Goal: Task Accomplishment & Management: Complete application form

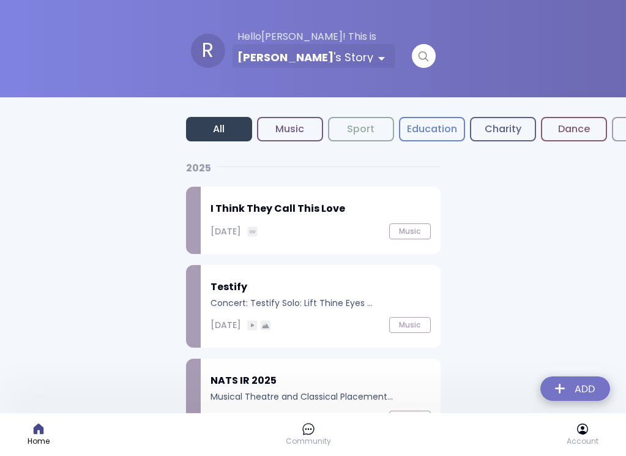
scroll to position [1212, 0]
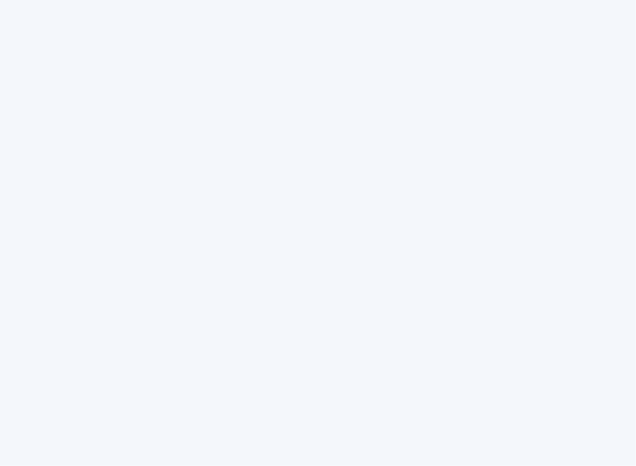
click at [473, 0] on html at bounding box center [318, 0] width 636 height 0
click at [385, 0] on html at bounding box center [318, 0] width 636 height 0
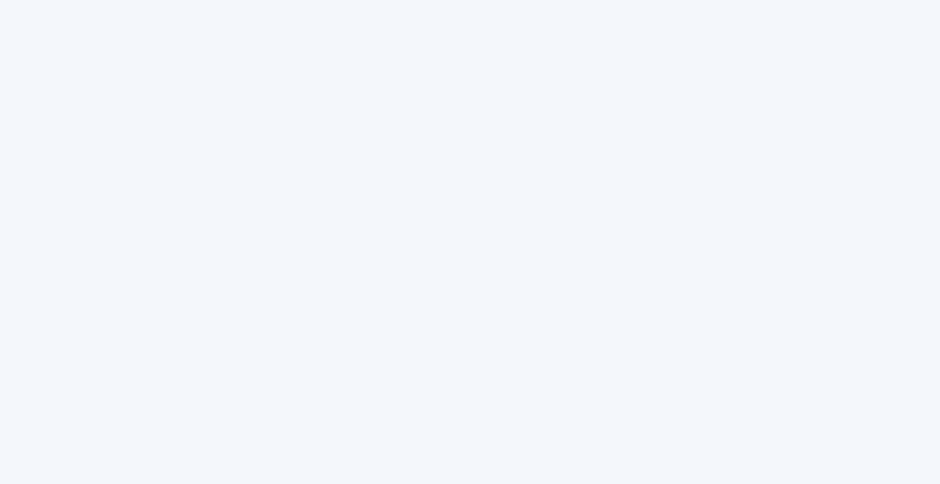
click at [451, 0] on html at bounding box center [470, 0] width 940 height 0
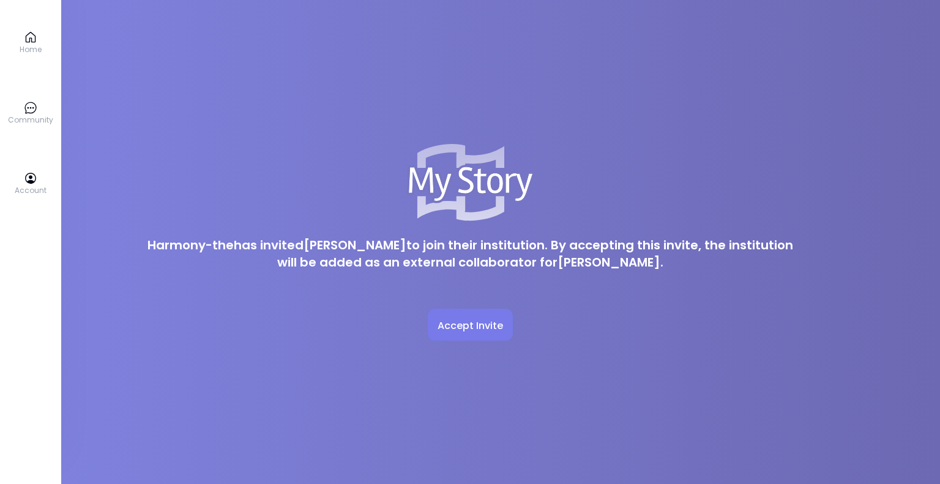
click at [473, 329] on span "Accept Invite" at bounding box center [470, 325] width 65 height 15
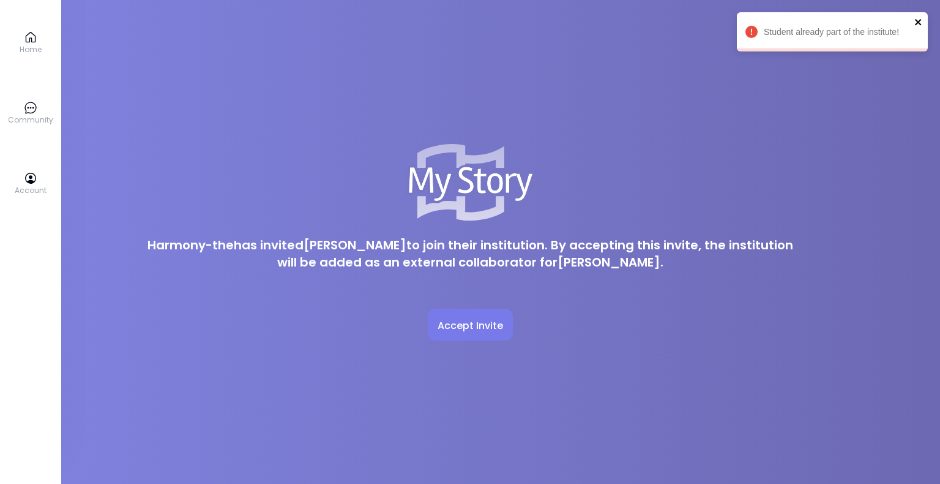
click at [918, 21] on icon "close" at bounding box center [918, 22] width 6 height 6
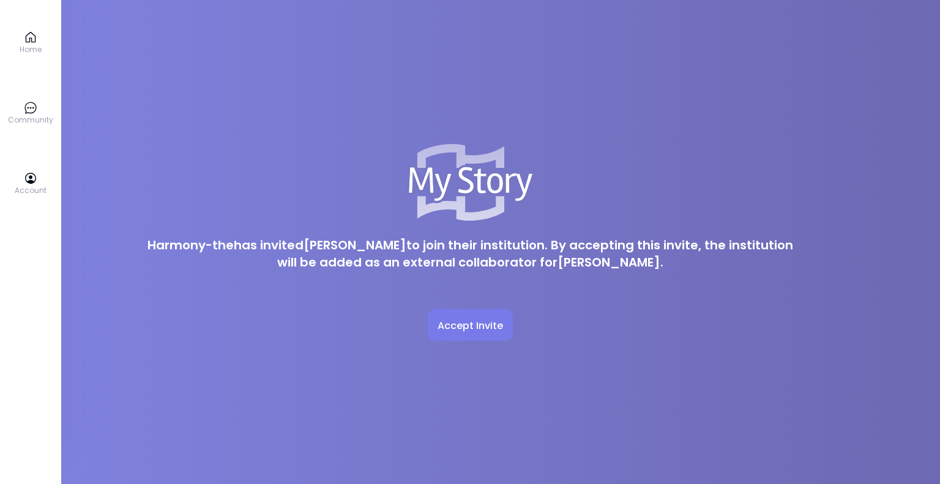
click at [20, 47] on p "Home" at bounding box center [31, 49] width 22 height 11
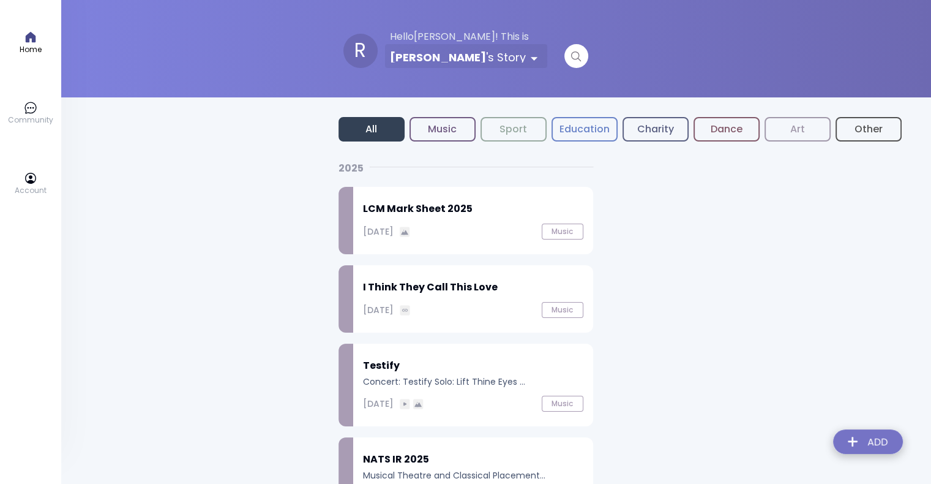
click at [496, 206] on h2 "LCM Mark Sheet 2025" at bounding box center [473, 208] width 220 height 15
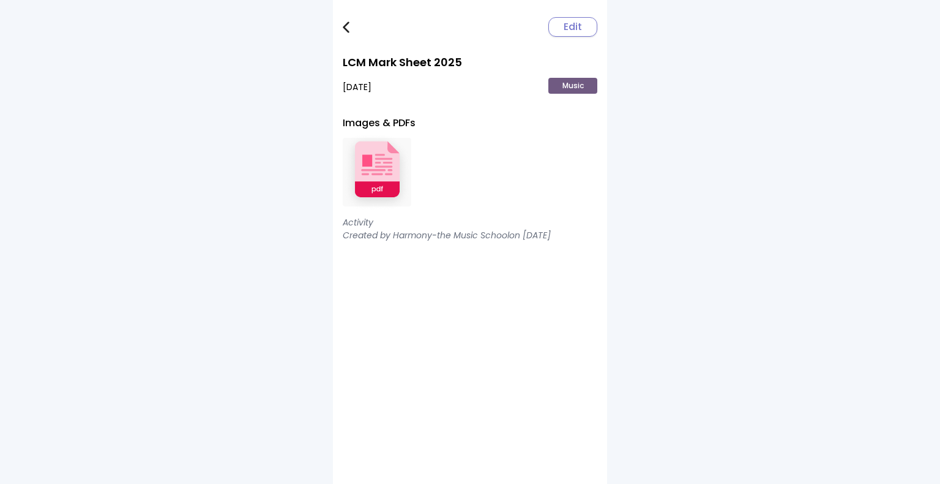
click at [375, 172] on img at bounding box center [377, 172] width 69 height 80
click at [345, 18] on link at bounding box center [355, 27] width 24 height 24
